Goal: Check status: Check status

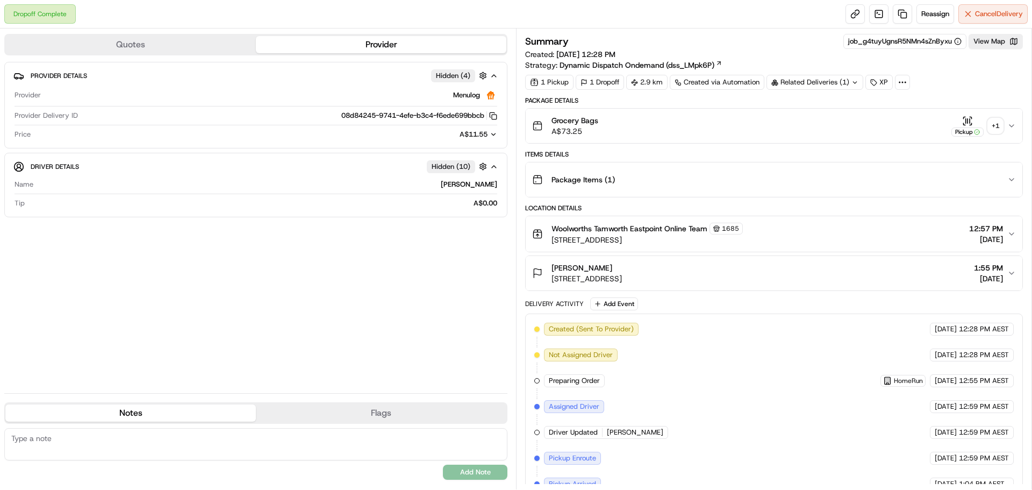
click at [998, 120] on div "+ 1" at bounding box center [995, 125] width 15 height 15
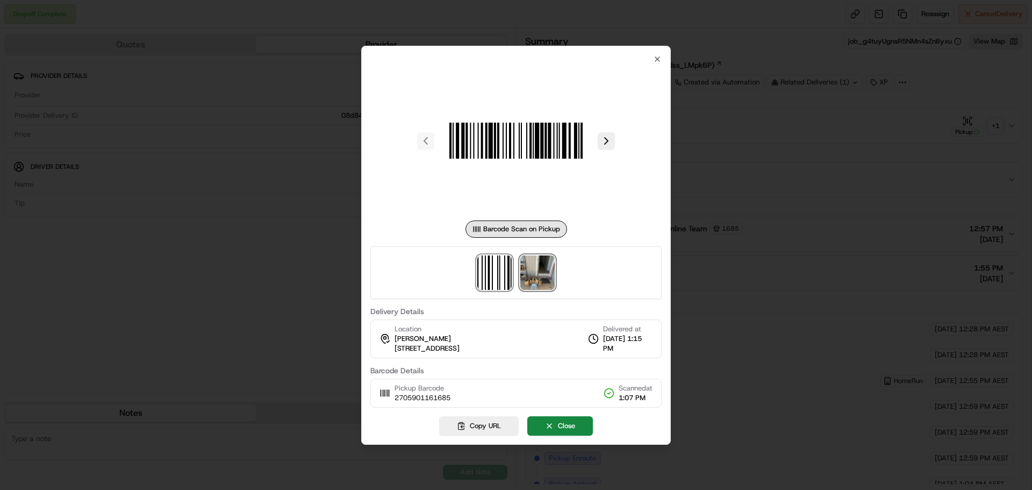
click at [548, 271] on img at bounding box center [537, 272] width 34 height 34
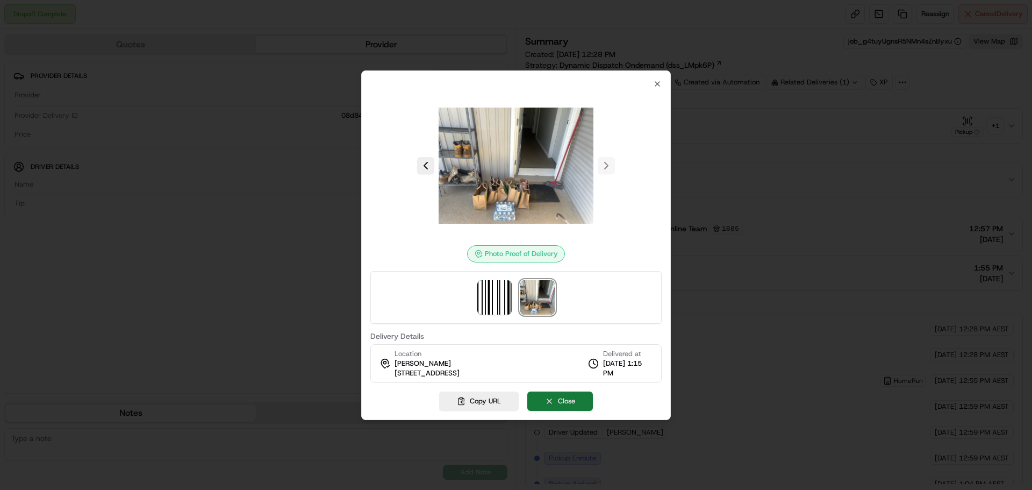
click at [568, 403] on button "Close" at bounding box center [560, 400] width 66 height 19
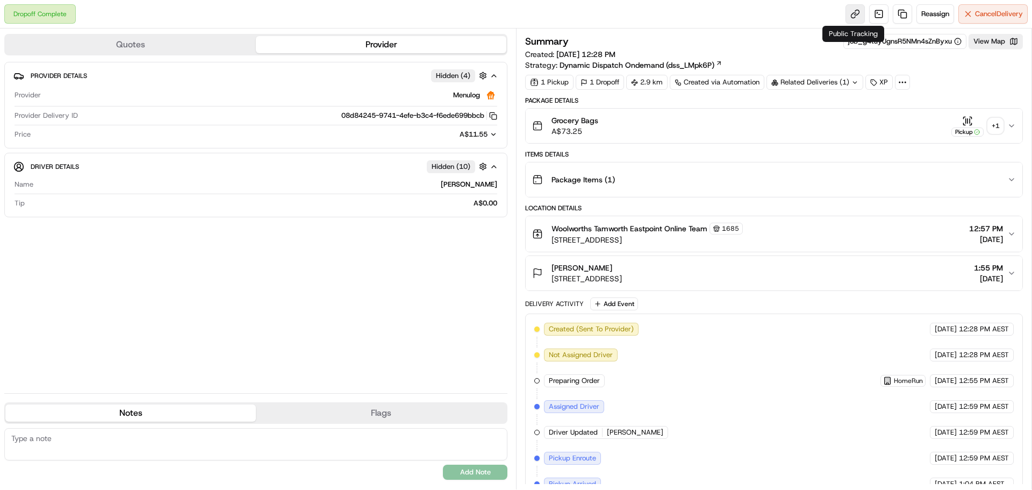
click at [855, 11] on link at bounding box center [854, 13] width 19 height 19
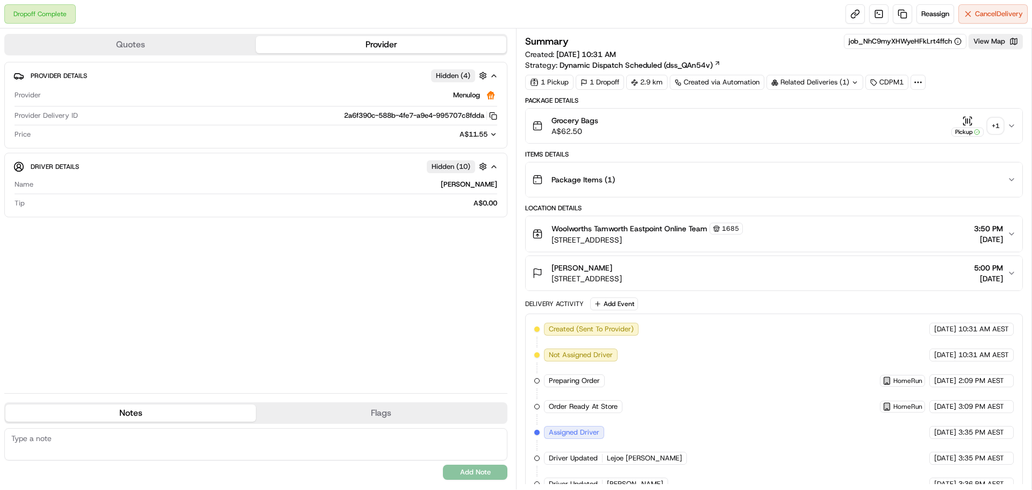
click at [987, 124] on button "Pickup + 1" at bounding box center [977, 126] width 52 height 21
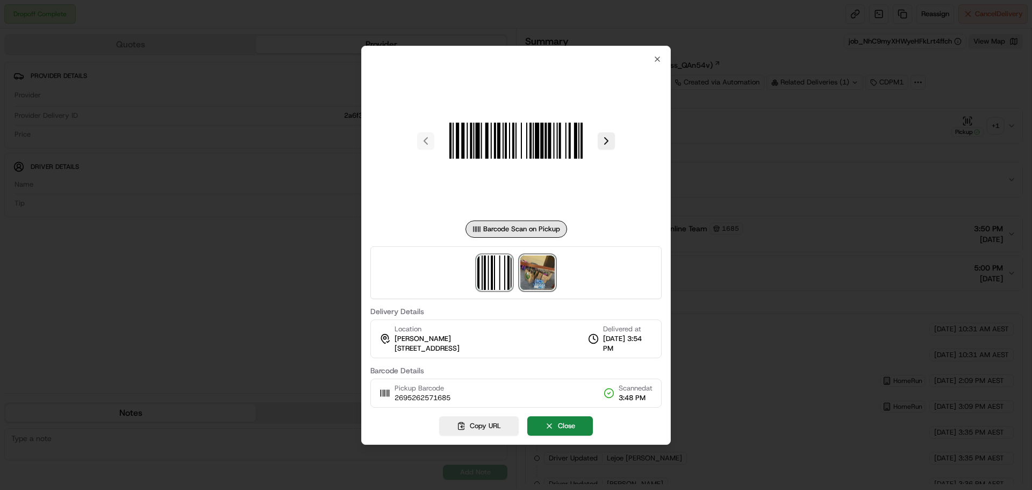
click at [528, 269] on img at bounding box center [537, 272] width 34 height 34
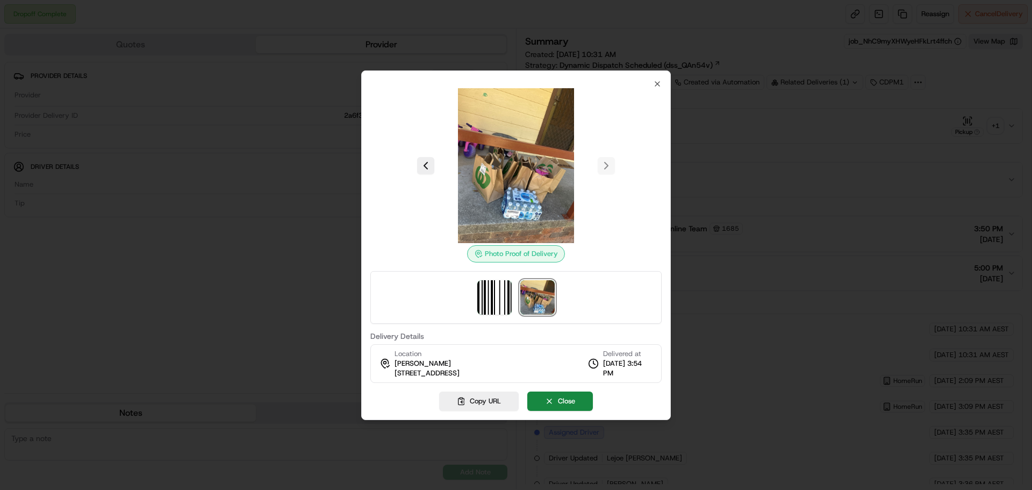
click at [521, 185] on img at bounding box center [516, 165] width 155 height 155
click at [566, 401] on button "Close" at bounding box center [560, 400] width 66 height 19
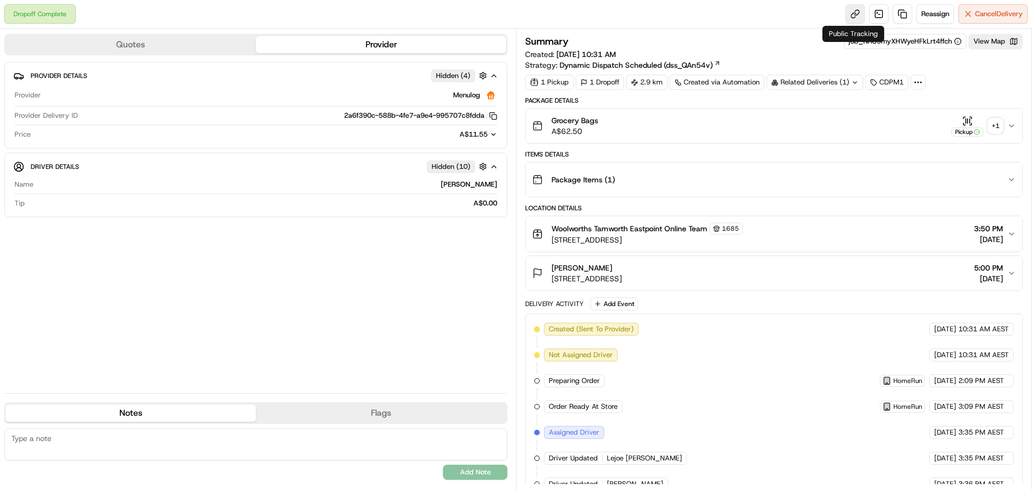
click at [852, 12] on link at bounding box center [854, 13] width 19 height 19
